Goal: Task Accomplishment & Management: Complete application form

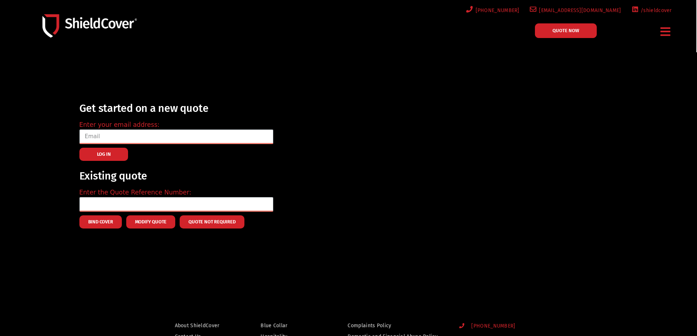
click at [666, 33] on icon "Menu Toggle" at bounding box center [666, 31] width 10 height 11
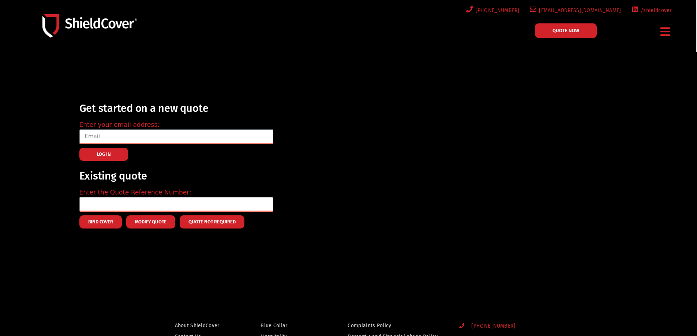
click at [600, 128] on div "Get started on a new quote Enter your email address: LOG IN Existing quote Ente…" at bounding box center [359, 164] width 566 height 137
click at [124, 138] on input "email" at bounding box center [176, 137] width 194 height 15
type input "s"
type input "[EMAIL_ADDRESS][DOMAIN_NAME]"
click at [115, 155] on button "LOG IN" at bounding box center [103, 154] width 49 height 13
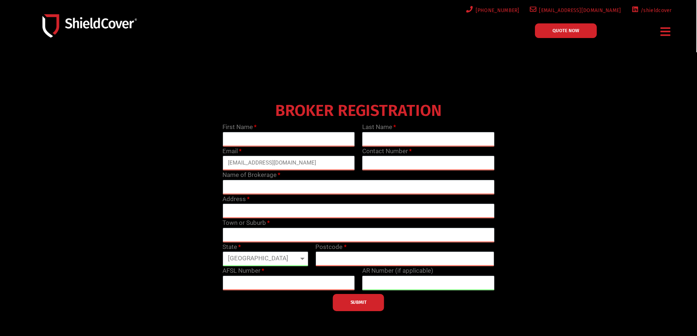
click at [666, 34] on icon "Menu Toggle" at bounding box center [666, 31] width 10 height 11
drag, startPoint x: 644, startPoint y: 89, endPoint x: 631, endPoint y: 70, distance: 22.2
click at [643, 89] on div at bounding box center [348, 209] width 697 height 315
click at [663, 31] on icon "Menu Toggle" at bounding box center [666, 31] width 10 height 11
